Goal: Task Accomplishment & Management: Use online tool/utility

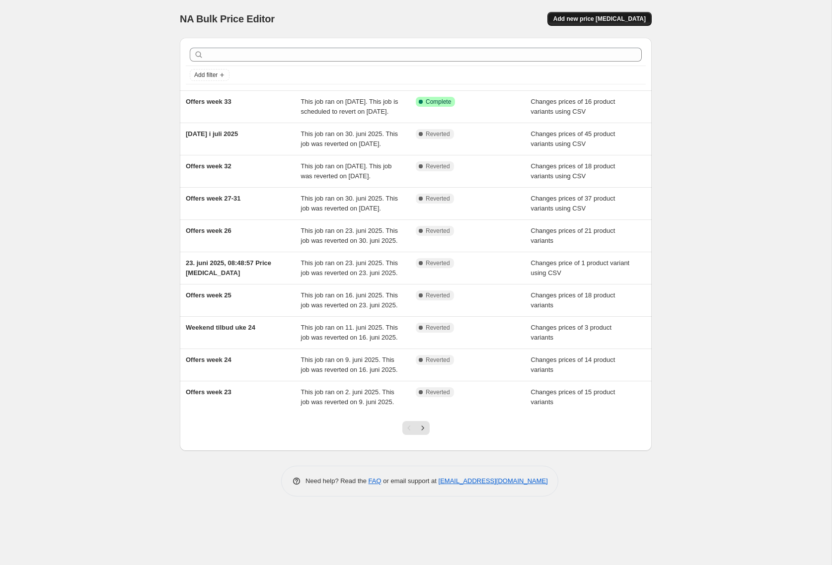
click at [634, 20] on span "Add new price change job" at bounding box center [599, 19] width 92 height 8
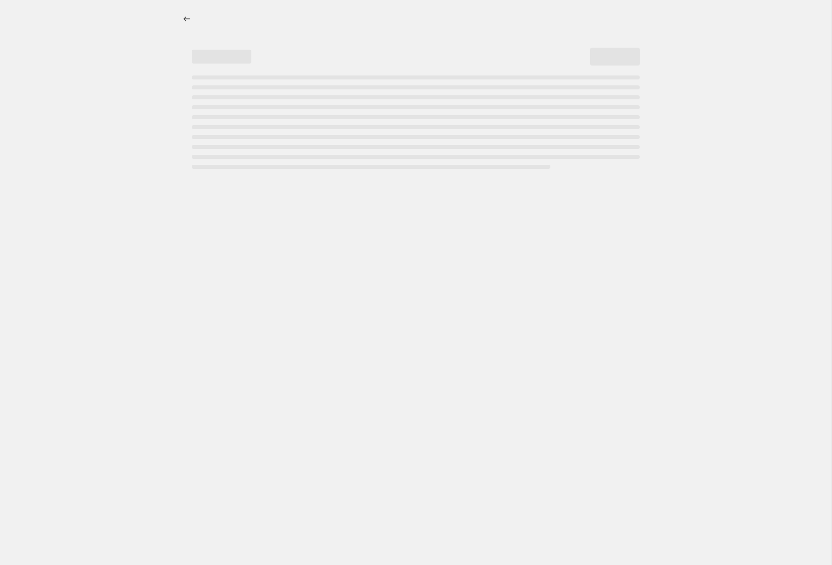
select select "percentage"
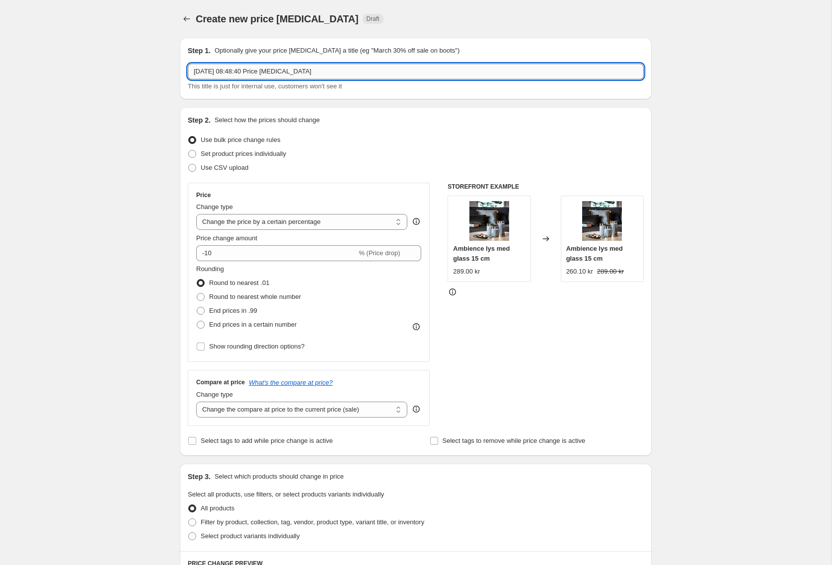
click at [356, 72] on input "18. aug. 2025, 08:48:40 Price change job" at bounding box center [416, 72] width 456 height 16
drag, startPoint x: 356, startPoint y: 72, endPoint x: -25, endPoint y: 54, distance: 380.8
click at [188, 64] on input "18. aug. 2025, 08:48:40 Price change job" at bounding box center [416, 72] width 456 height 16
type input "Offers week 34"
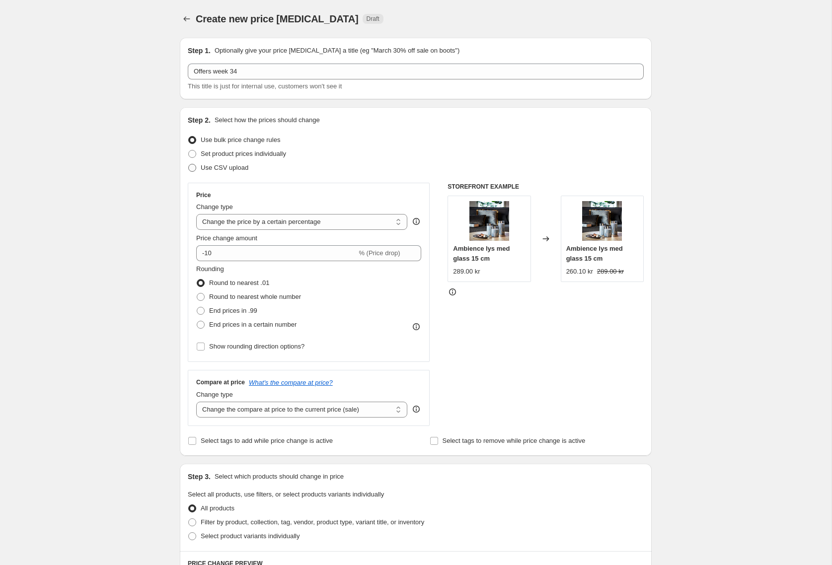
click at [195, 170] on span at bounding box center [192, 168] width 8 height 8
click at [189, 164] on input "Use CSV upload" at bounding box center [188, 164] width 0 height 0
radio input "true"
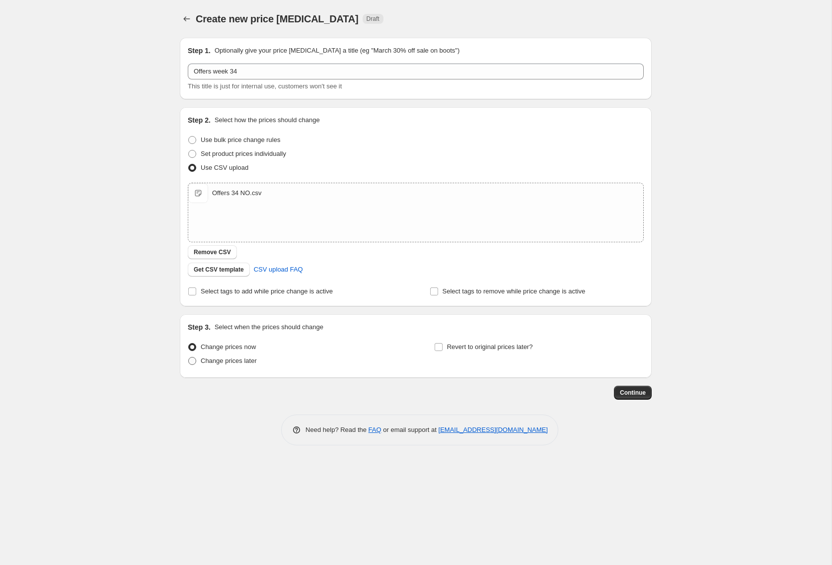
click at [195, 362] on span at bounding box center [192, 361] width 8 height 8
click at [189, 358] on input "Change prices later" at bounding box center [188, 357] width 0 height 0
radio input "true"
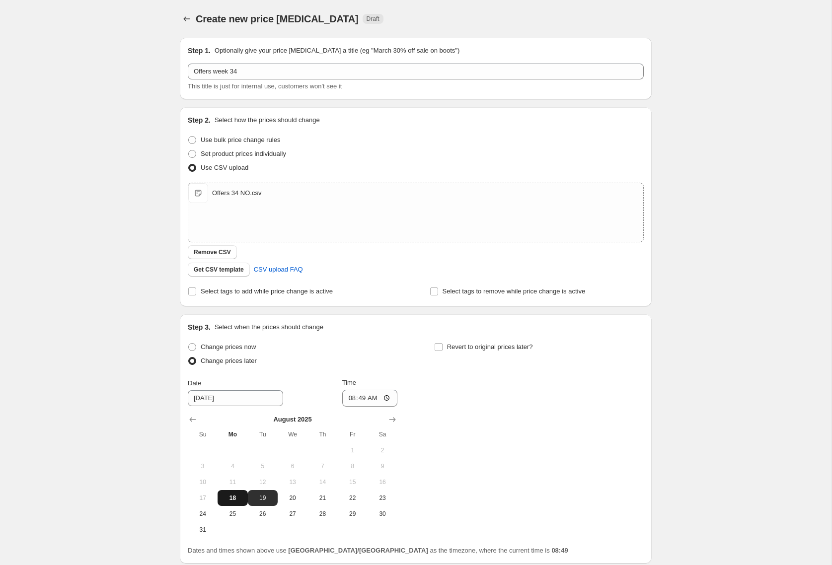
click at [237, 494] on span "18" at bounding box center [232, 498] width 22 height 8
type input "8/18/2025"
click at [373, 400] on input "08:49" at bounding box center [370, 398] width 56 height 17
type input "15:00"
click at [438, 345] on input "Revert to original prices later?" at bounding box center [439, 347] width 8 height 8
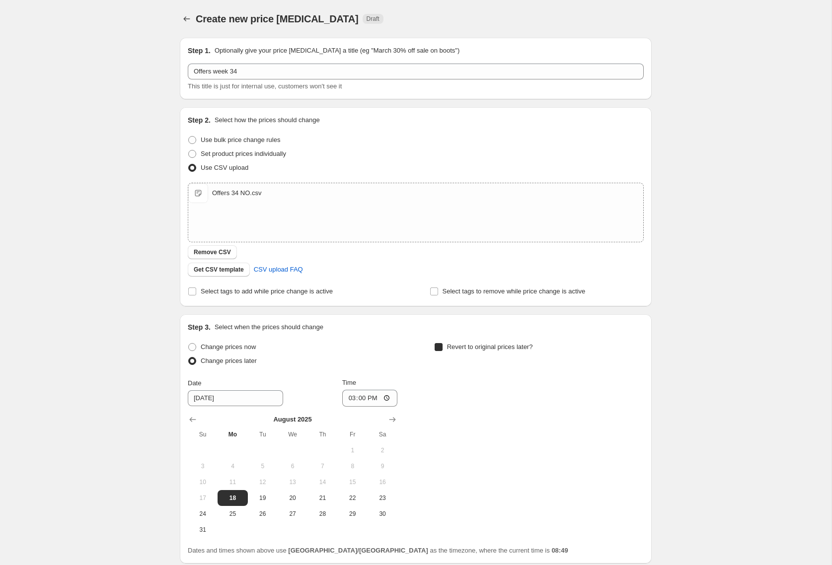
checkbox input "true"
click at [620, 398] on input "08:49" at bounding box center [616, 398] width 56 height 17
type input "14:55"
click at [680, 480] on div "Create new price change job. This page is ready Create new price change job Dra…" at bounding box center [415, 323] width 831 height 646
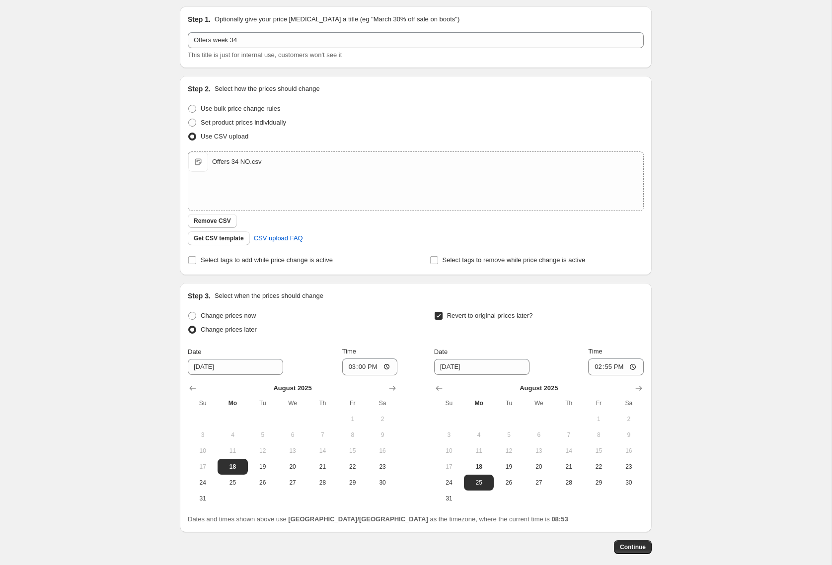
scroll to position [34, 0]
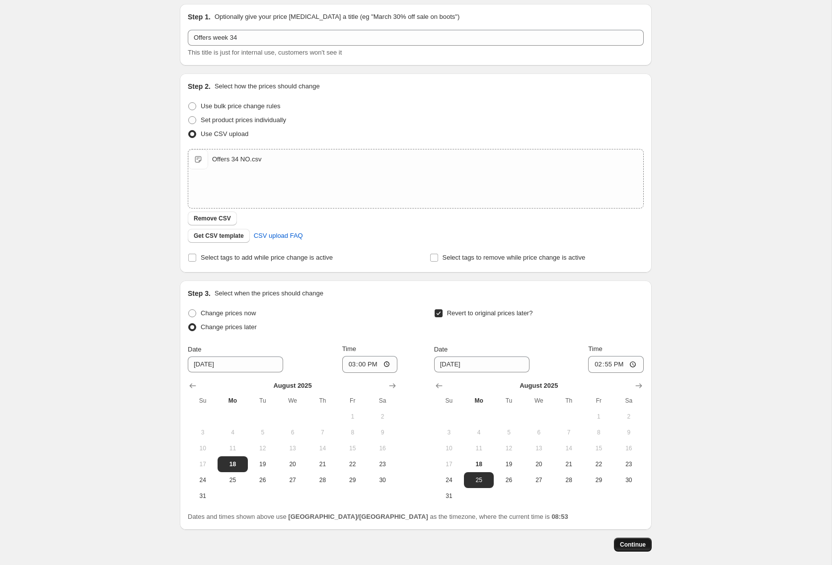
click at [637, 542] on span "Continue" at bounding box center [633, 545] width 26 height 8
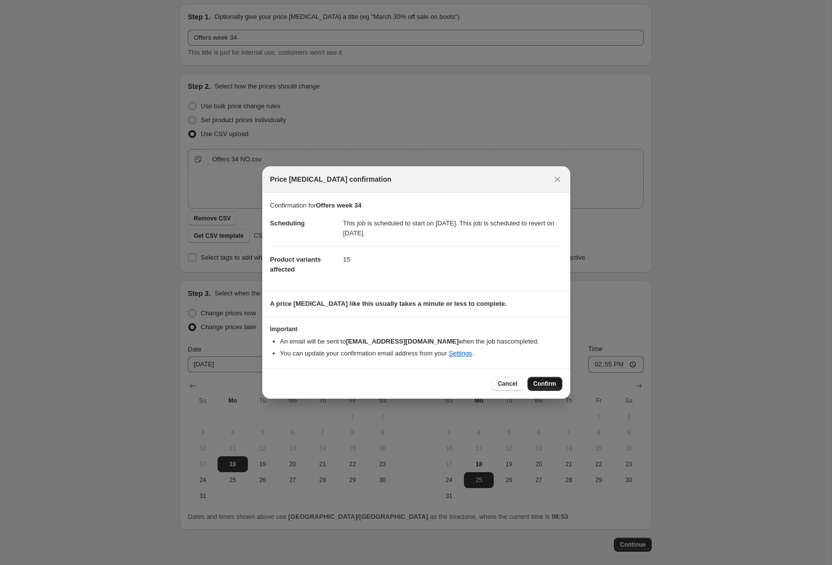
click at [549, 388] on button "Confirm" at bounding box center [544, 384] width 35 height 14
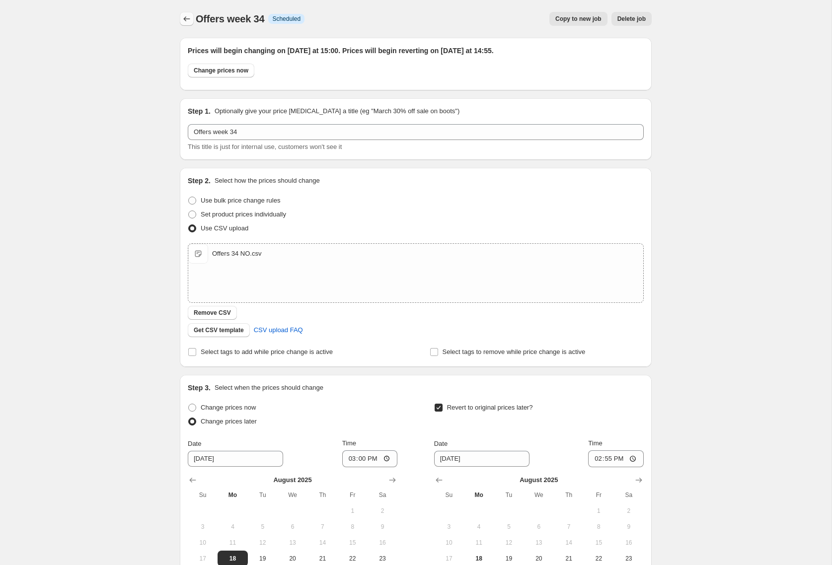
click at [186, 20] on icon "Price change jobs" at bounding box center [187, 19] width 10 height 10
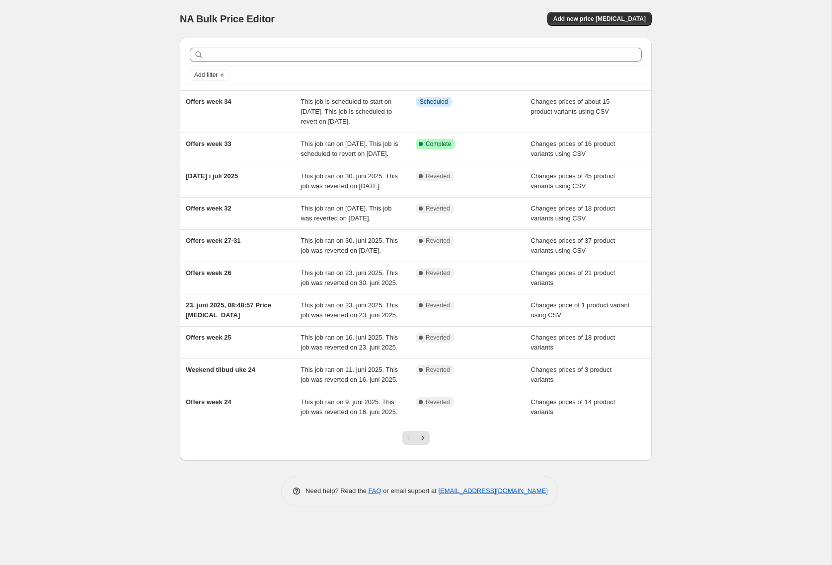
scroll to position [17, 0]
